Goal: Transaction & Acquisition: Download file/media

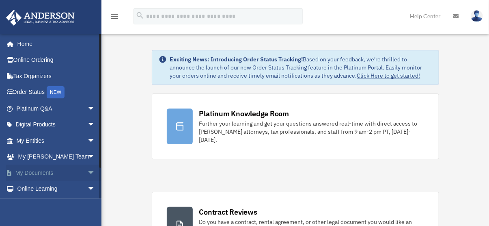
click at [51, 174] on link "My Documents arrow_drop_down" at bounding box center [57, 172] width 102 height 16
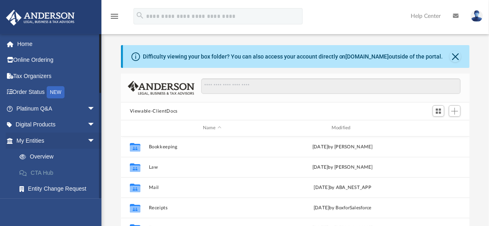
scroll to position [178, 343]
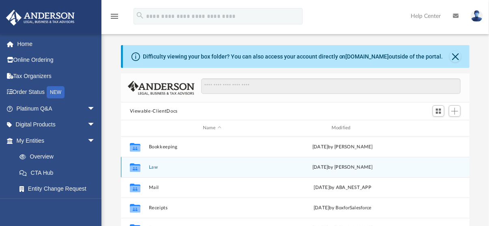
click at [157, 166] on button "Law" at bounding box center [212, 166] width 127 height 5
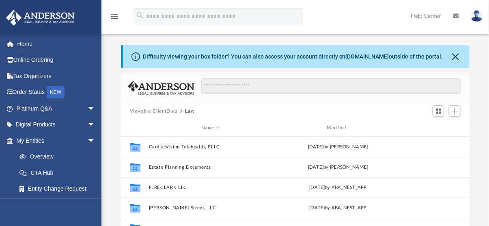
scroll to position [162, 0]
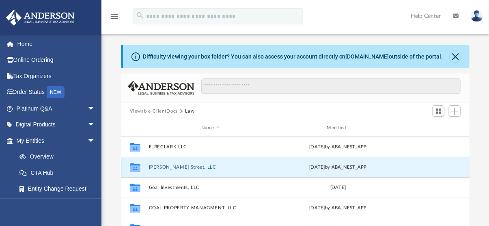
click at [161, 165] on button "[PERSON_NAME] Street, LLC" at bounding box center [211, 166] width 124 height 5
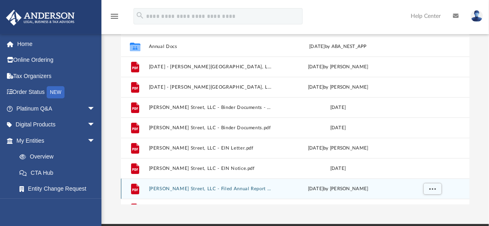
scroll to position [81, 0]
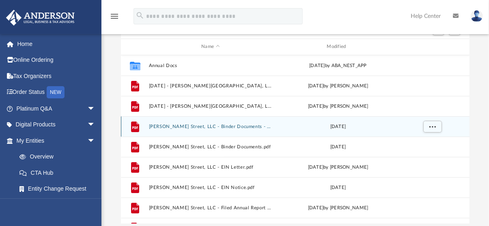
click at [196, 127] on button "[PERSON_NAME] Street, LLC - Binder Documents - DocuSigned.pdf" at bounding box center [211, 126] width 124 height 5
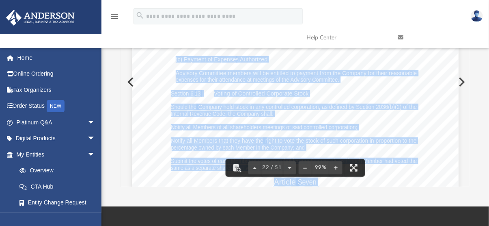
scroll to position [9218, 0]
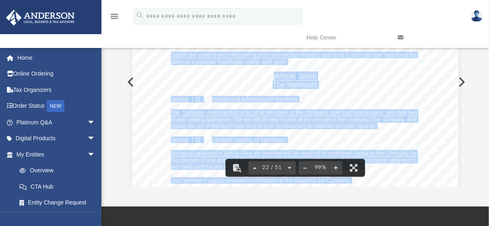
drag, startPoint x: 418, startPoint y: 154, endPoint x: 429, endPoint y: 87, distance: 67.5
click at [421, 80] on div "O perating A greement of [PERSON_NAME] Street, LLC Page 14 of 35 (c) Payment of…" at bounding box center [295, 116] width 327 height 423
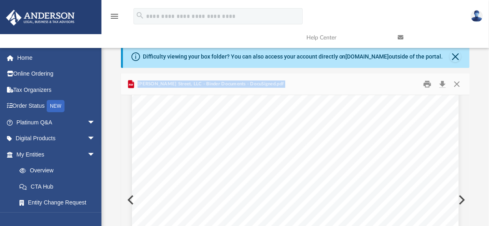
scroll to position [0, 0]
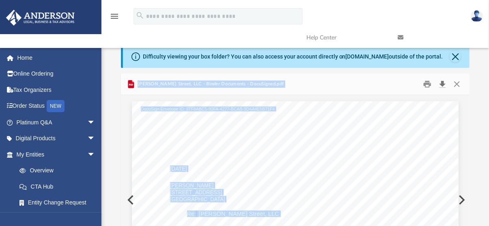
click at [442, 84] on button "Download" at bounding box center [442, 84] width 15 height 13
